Goal: Find specific page/section: Find specific page/section

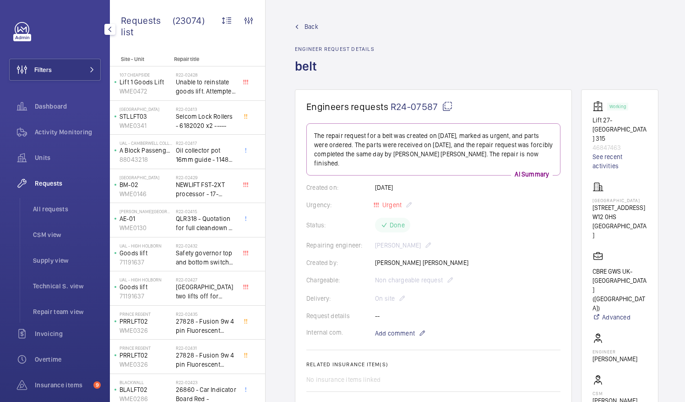
scroll to position [46, 0]
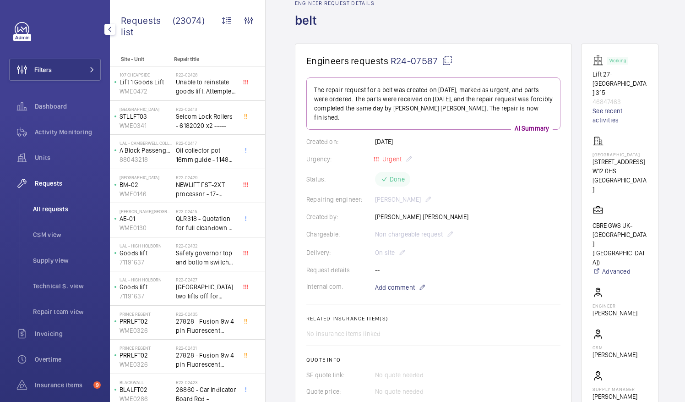
click at [51, 207] on span "All requests" at bounding box center [67, 208] width 68 height 9
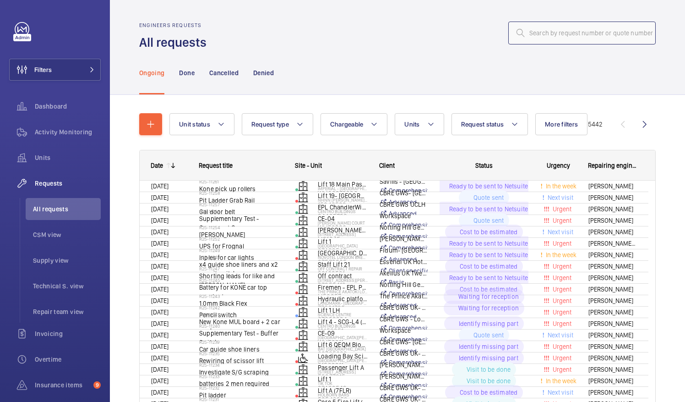
click at [530, 34] on input "text" at bounding box center [581, 33] width 147 height 23
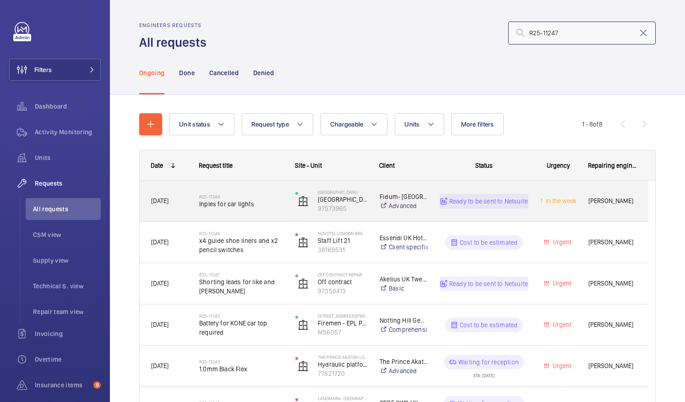
type input "R25-11247"
click at [239, 199] on span "Inples for car lights" at bounding box center [241, 203] width 84 height 9
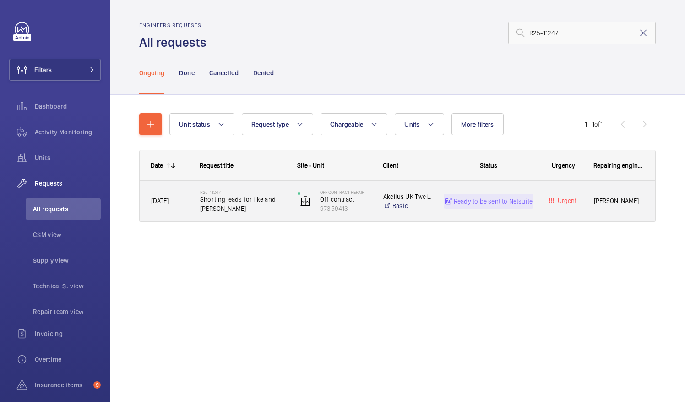
click at [224, 198] on span "Shorting leads for like and [PERSON_NAME]" at bounding box center [243, 204] width 86 height 18
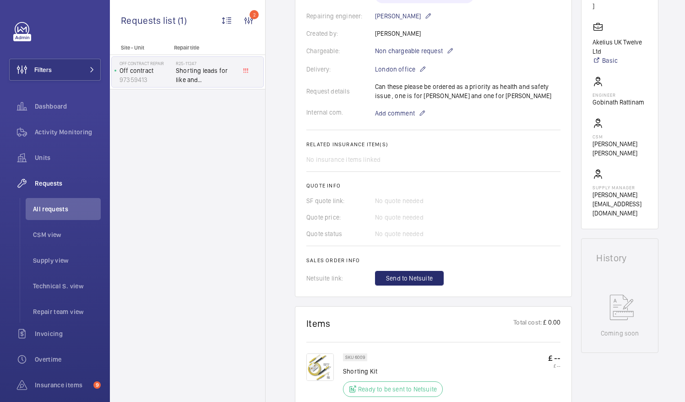
scroll to position [275, 0]
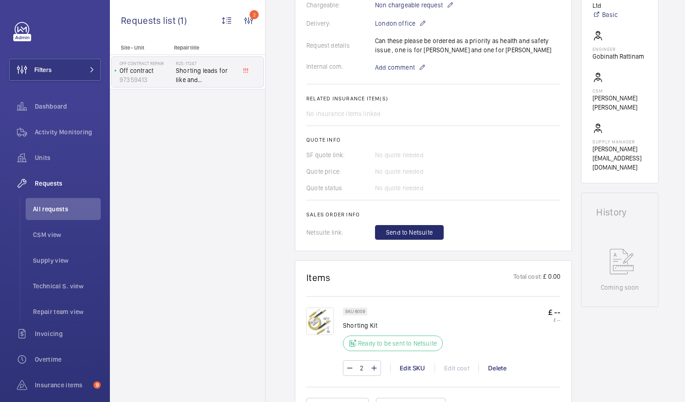
click at [316, 320] on img at bounding box center [319, 320] width 27 height 27
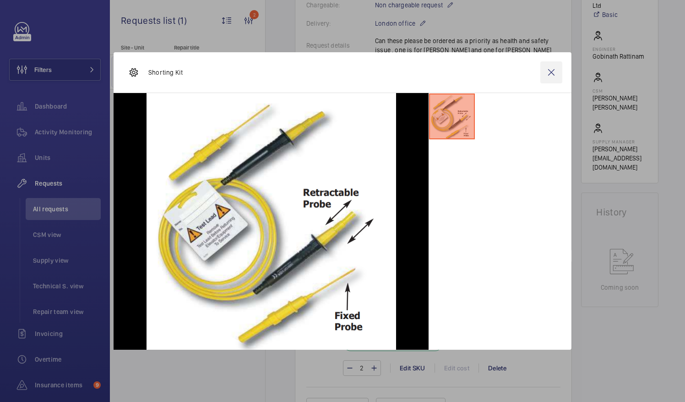
click at [552, 73] on wm-front-icon-button at bounding box center [552, 72] width 22 height 22
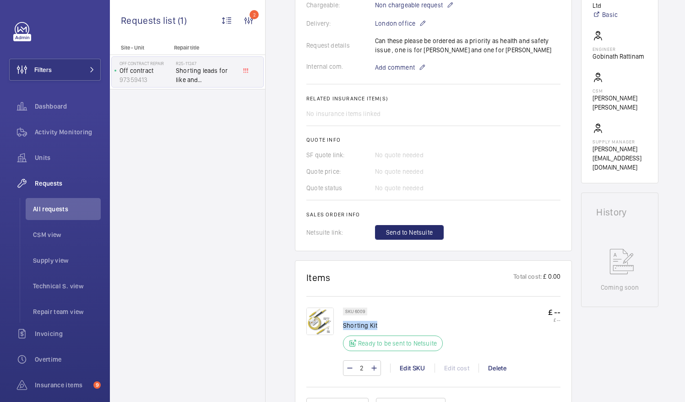
drag, startPoint x: 344, startPoint y: 323, endPoint x: 379, endPoint y: 323, distance: 35.3
click at [379, 323] on p "Shorting Kit" at bounding box center [395, 325] width 105 height 9
drag, startPoint x: 379, startPoint y: 323, endPoint x: 366, endPoint y: 324, distance: 12.4
copy p "Shorting Kit"
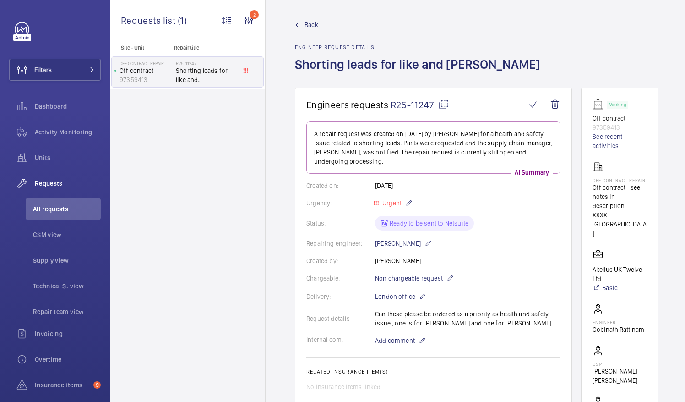
scroll to position [0, 0]
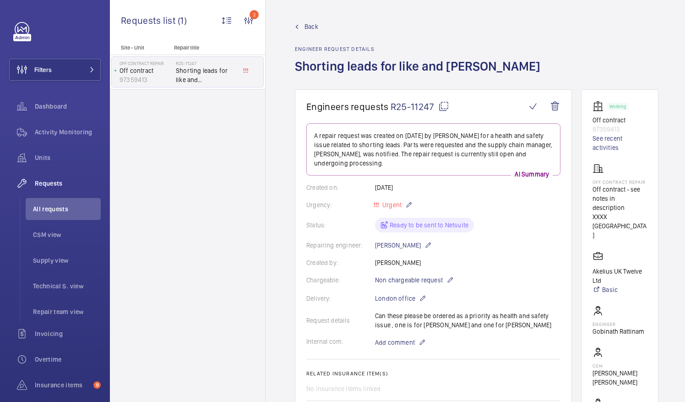
click at [443, 108] on mat-icon at bounding box center [443, 106] width 11 height 11
copy p "Shorting Kit"
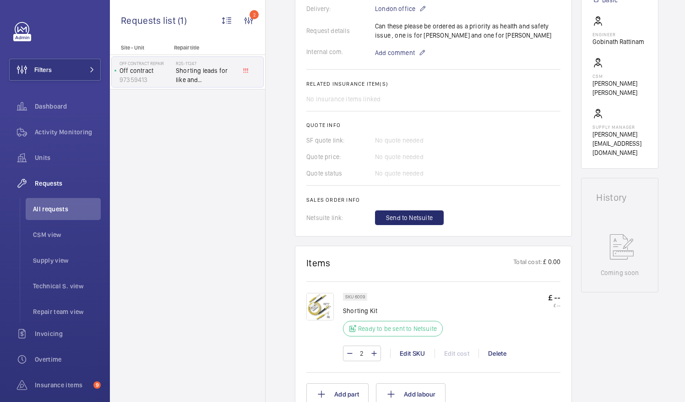
scroll to position [321, 0]
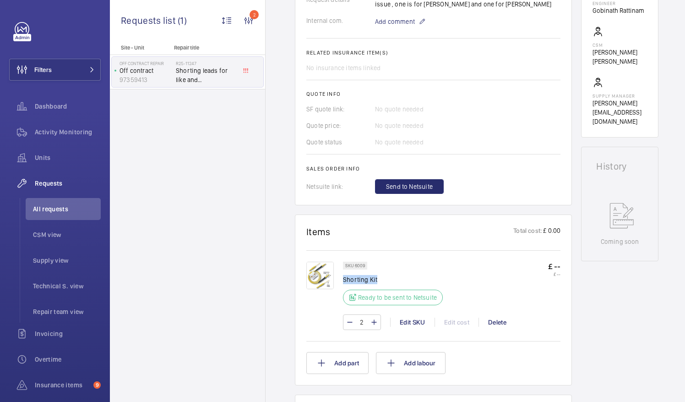
drag, startPoint x: 344, startPoint y: 279, endPoint x: 378, endPoint y: 279, distance: 34.4
click at [378, 279] on p "Shorting Kit" at bounding box center [395, 279] width 105 height 9
drag, startPoint x: 378, startPoint y: 279, endPoint x: 362, endPoint y: 280, distance: 16.1
copy p "Shorting Kit"
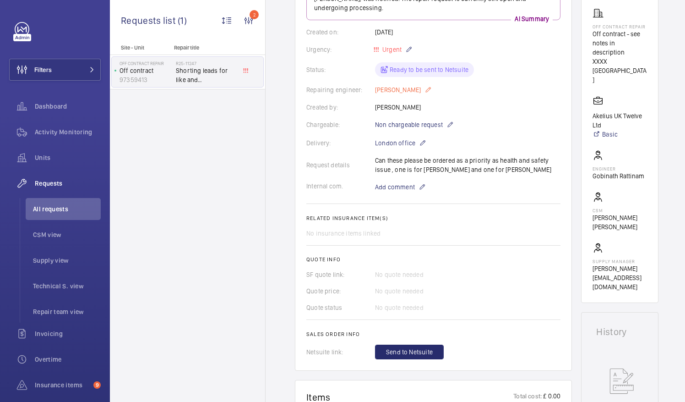
scroll to position [0, 0]
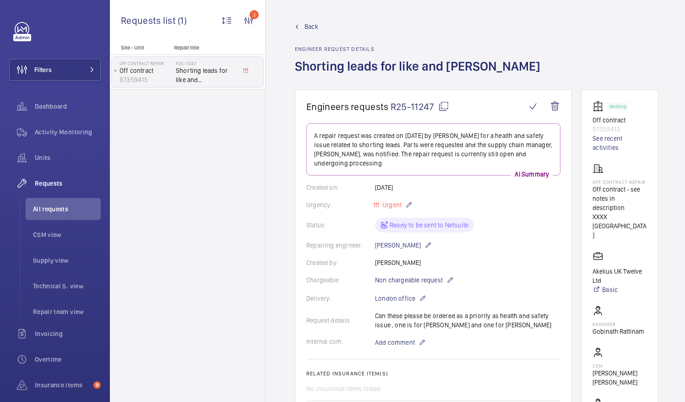
click at [442, 104] on mat-icon at bounding box center [443, 106] width 11 height 11
copy p "Shorting Kit"
